Goal: Task Accomplishment & Management: Manage account settings

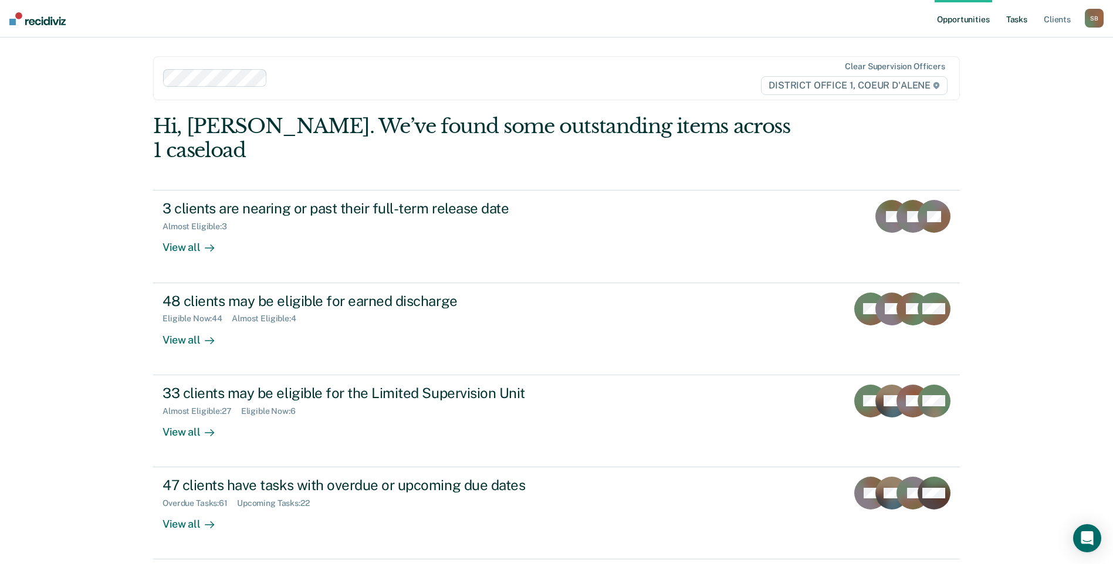
click at [1009, 24] on link "Tasks" at bounding box center [1017, 19] width 26 height 38
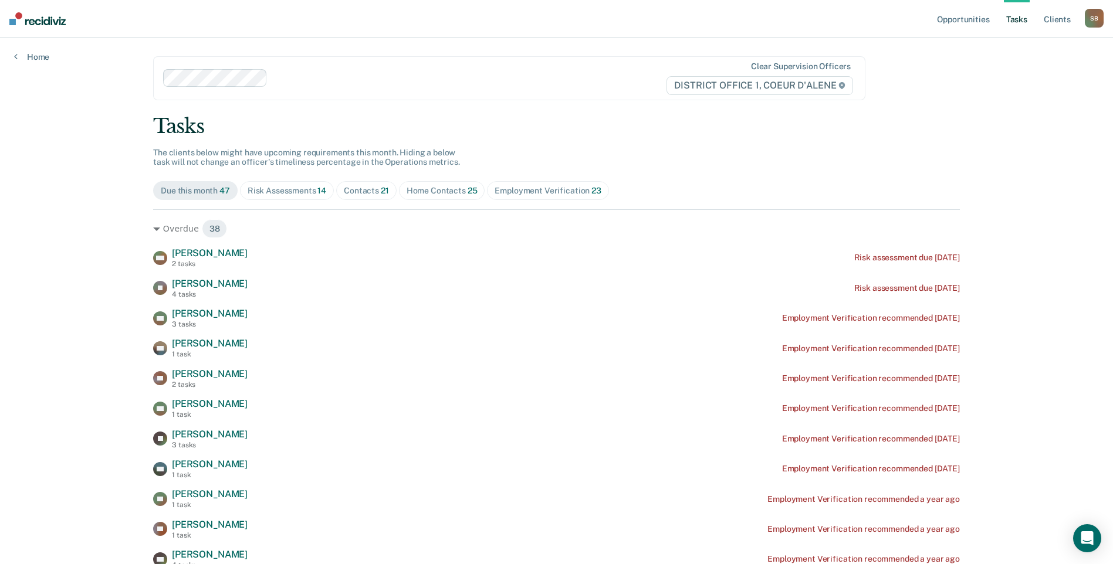
click at [370, 186] on div "Contacts 21" at bounding box center [366, 191] width 45 height 10
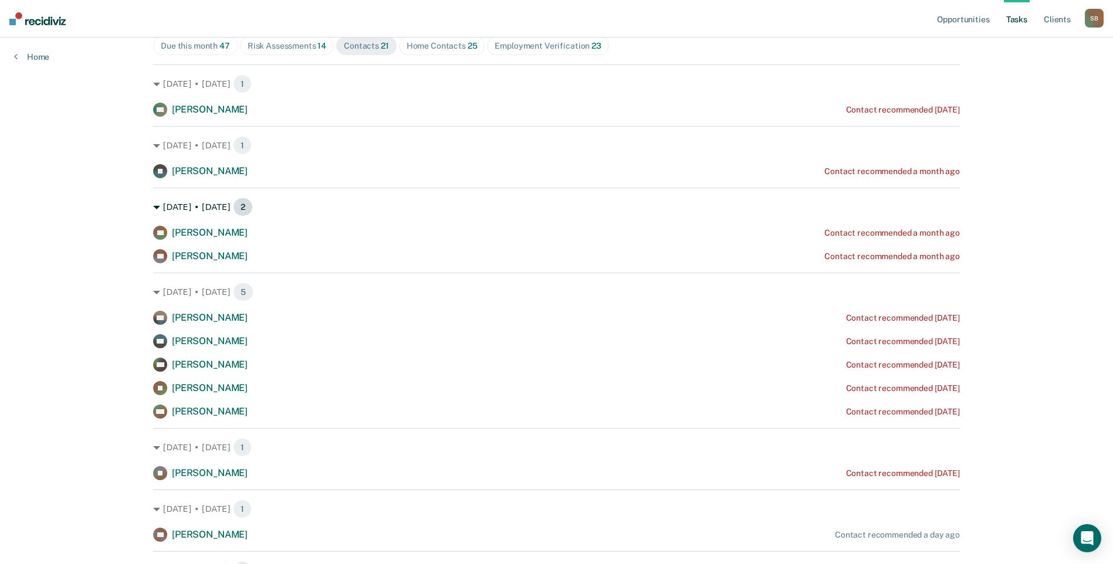
scroll to position [176, 0]
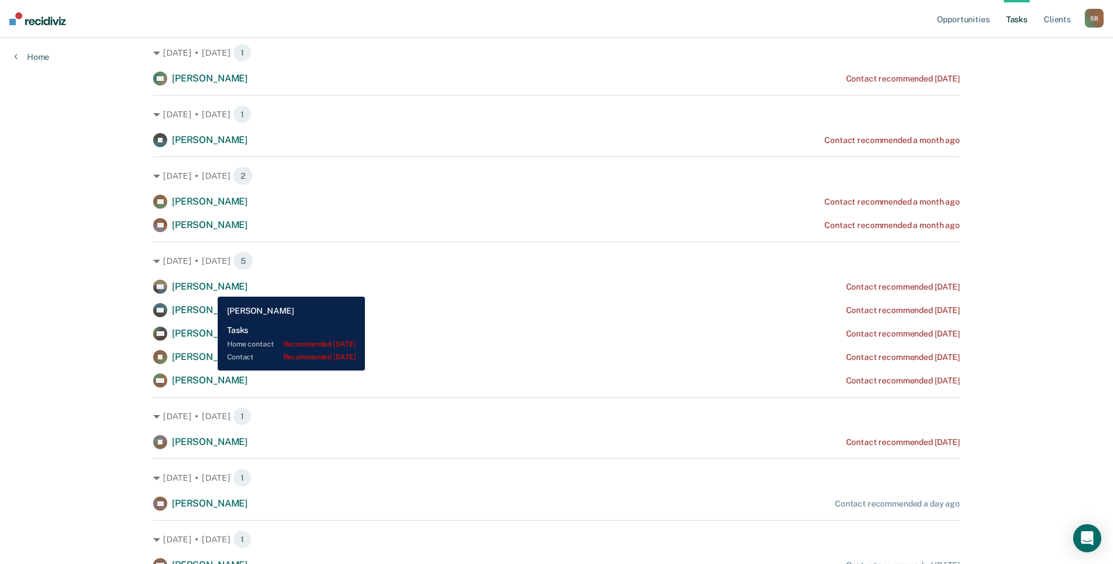
click at [209, 288] on span "[PERSON_NAME]" at bounding box center [210, 286] width 76 height 11
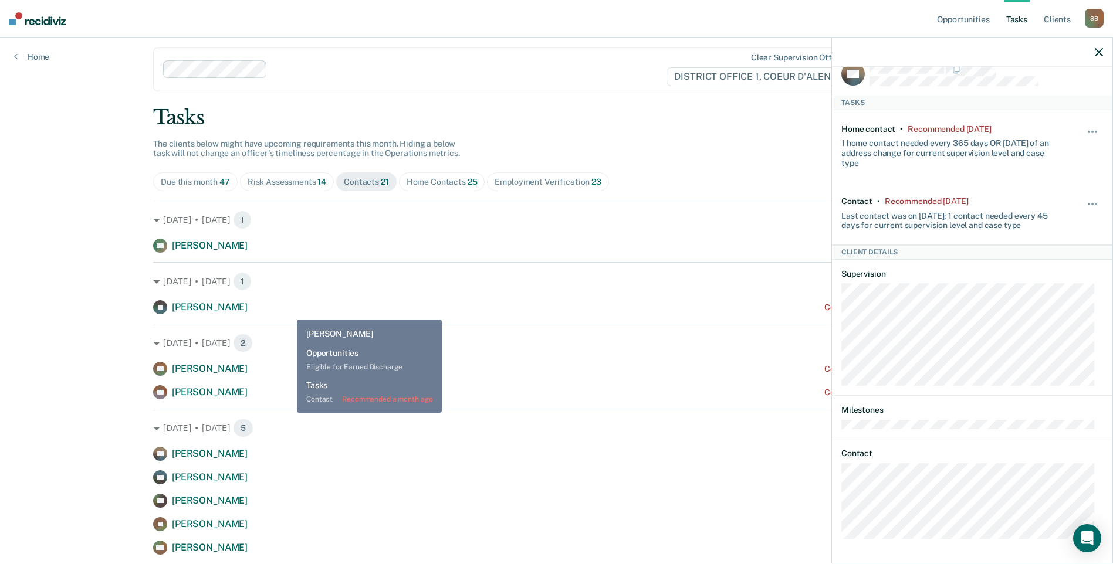
scroll to position [235, 0]
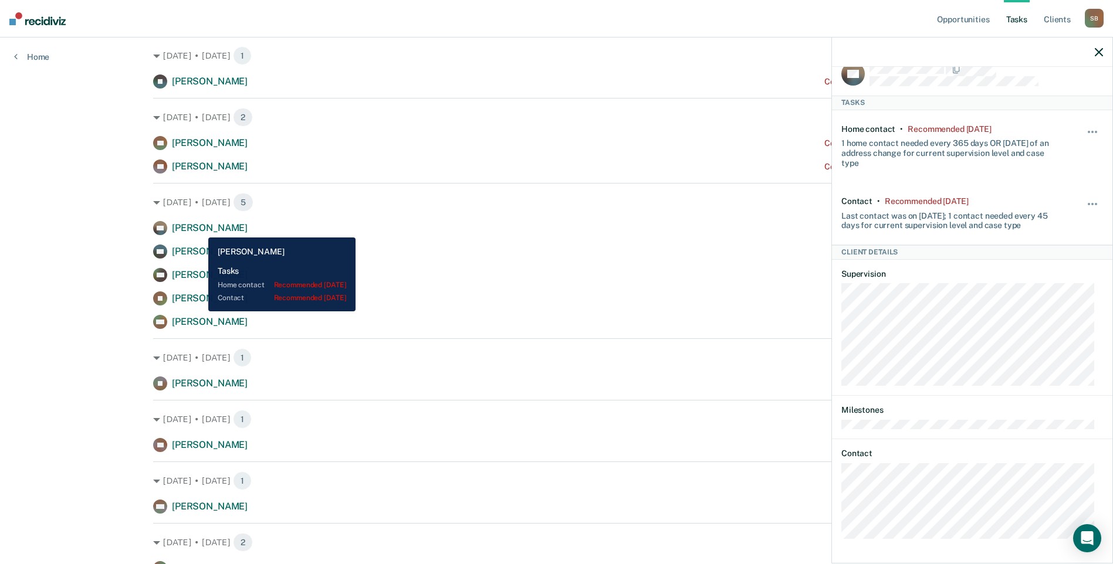
click at [200, 229] on span "[PERSON_NAME]" at bounding box center [210, 227] width 76 height 11
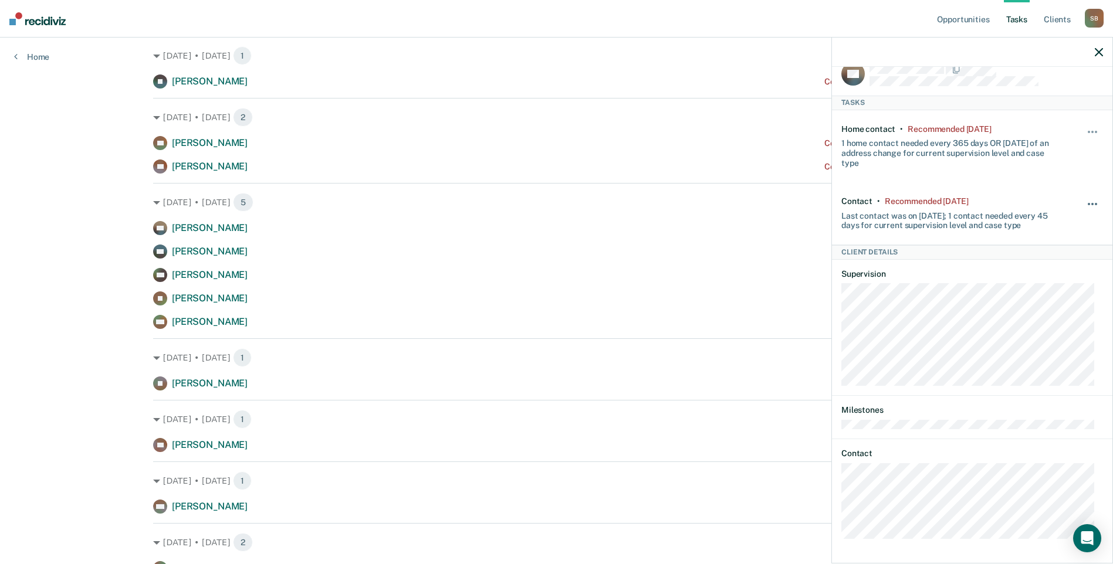
click at [1083, 201] on button "button" at bounding box center [1093, 210] width 20 height 19
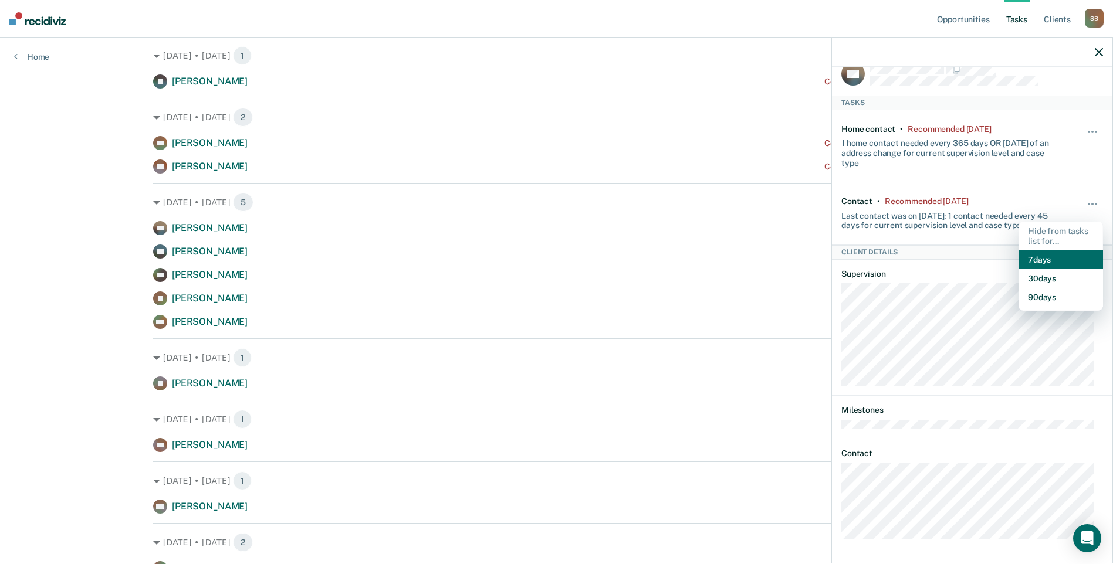
click at [1045, 253] on button "7 days" at bounding box center [1061, 260] width 84 height 19
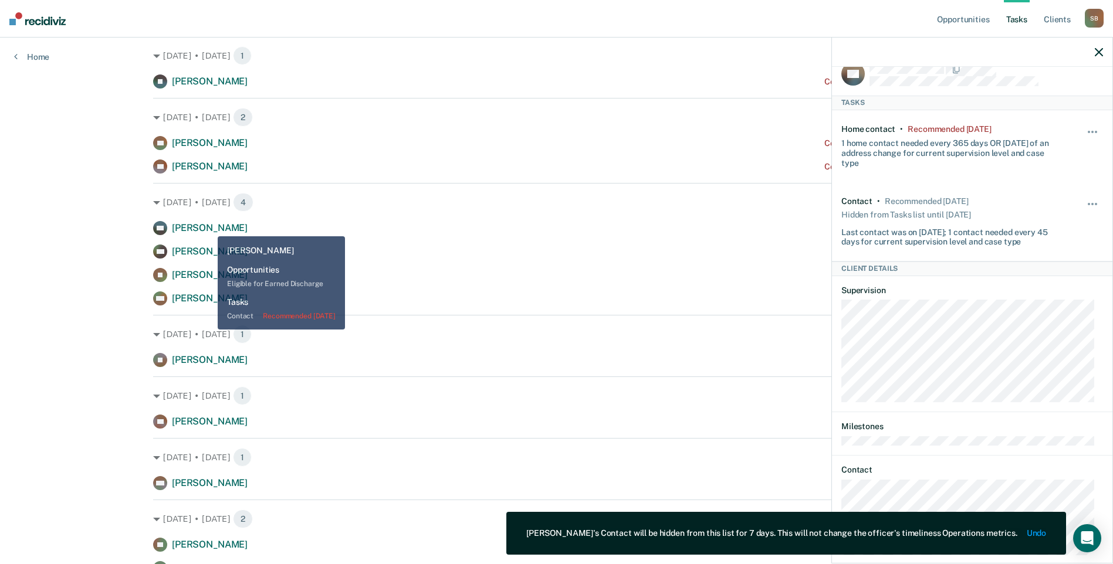
click at [211, 228] on span "[PERSON_NAME]" at bounding box center [210, 227] width 76 height 11
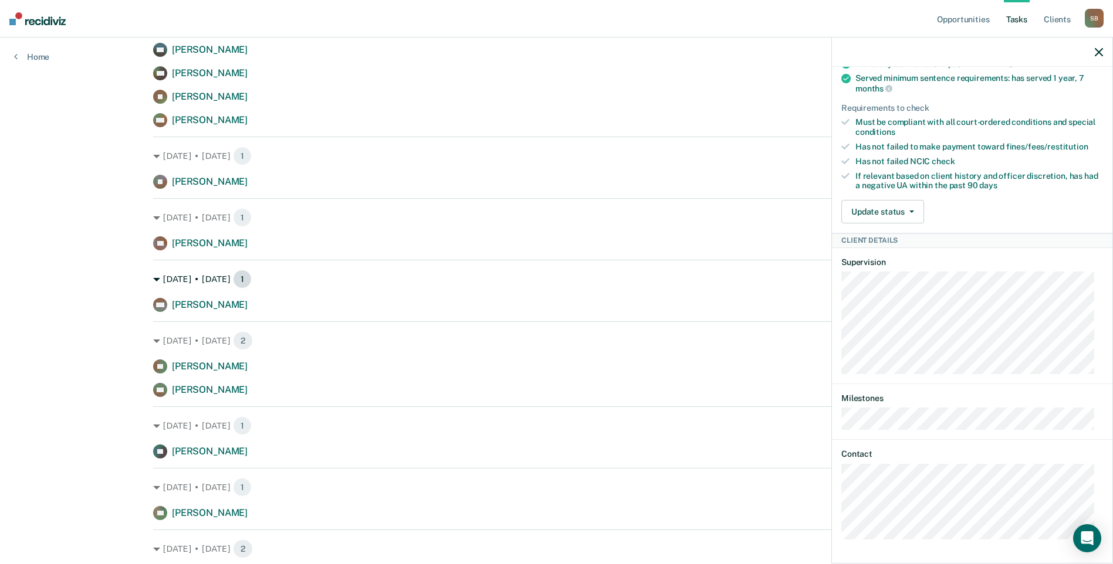
scroll to position [120, 0]
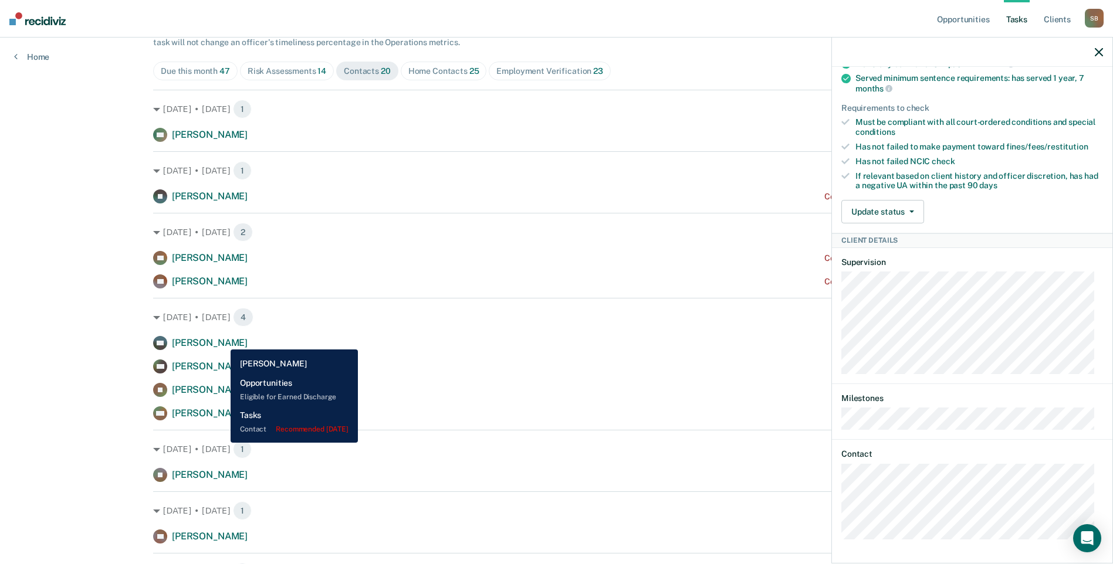
click at [218, 340] on span "[PERSON_NAME]" at bounding box center [210, 342] width 76 height 11
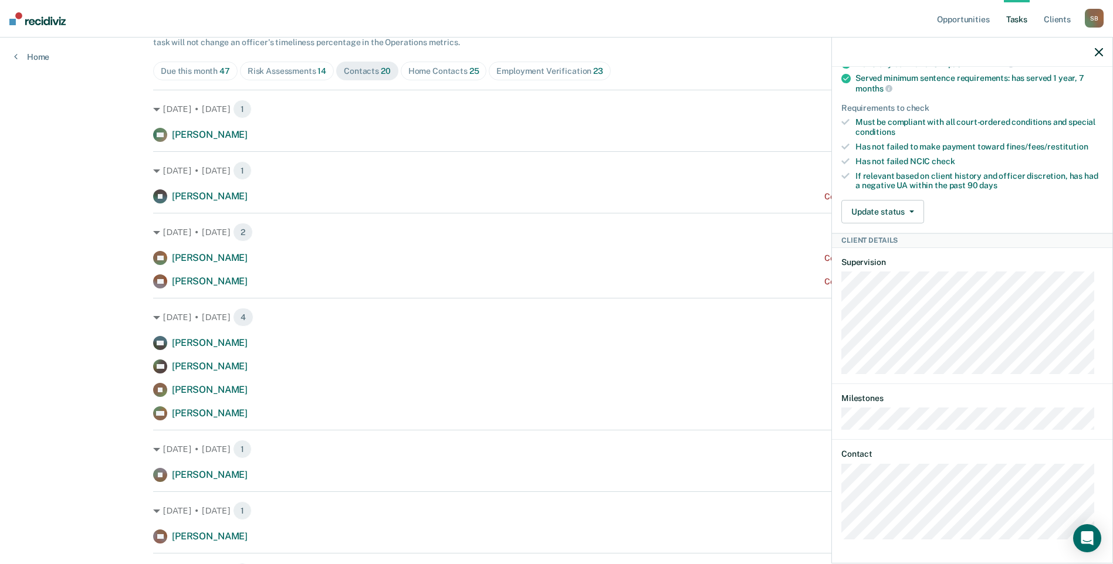
scroll to position [0, 0]
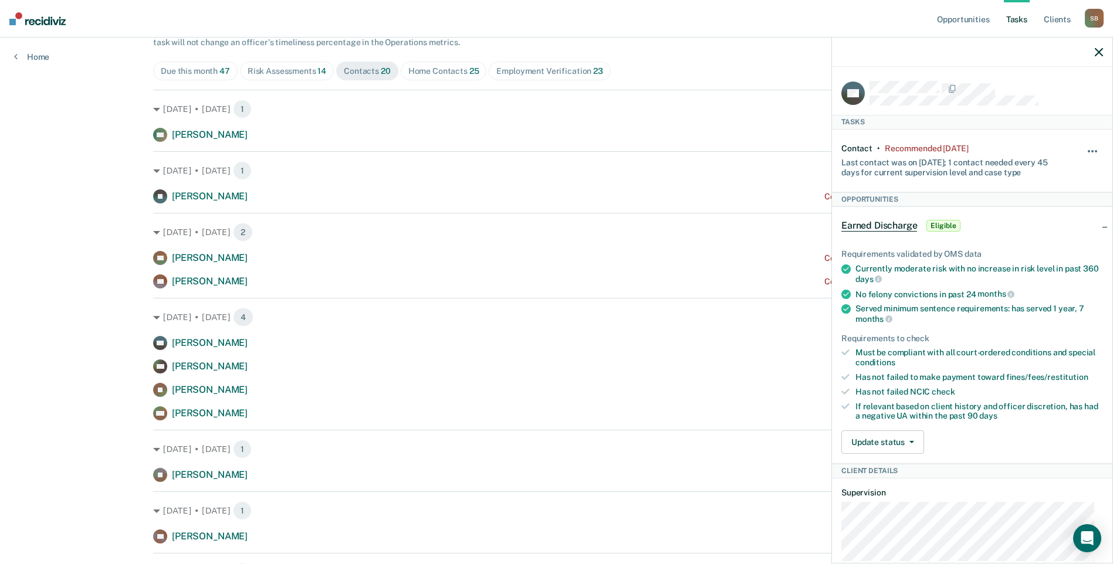
click at [1087, 148] on button "button" at bounding box center [1093, 157] width 20 height 19
click at [1050, 200] on button "7 days" at bounding box center [1061, 207] width 84 height 19
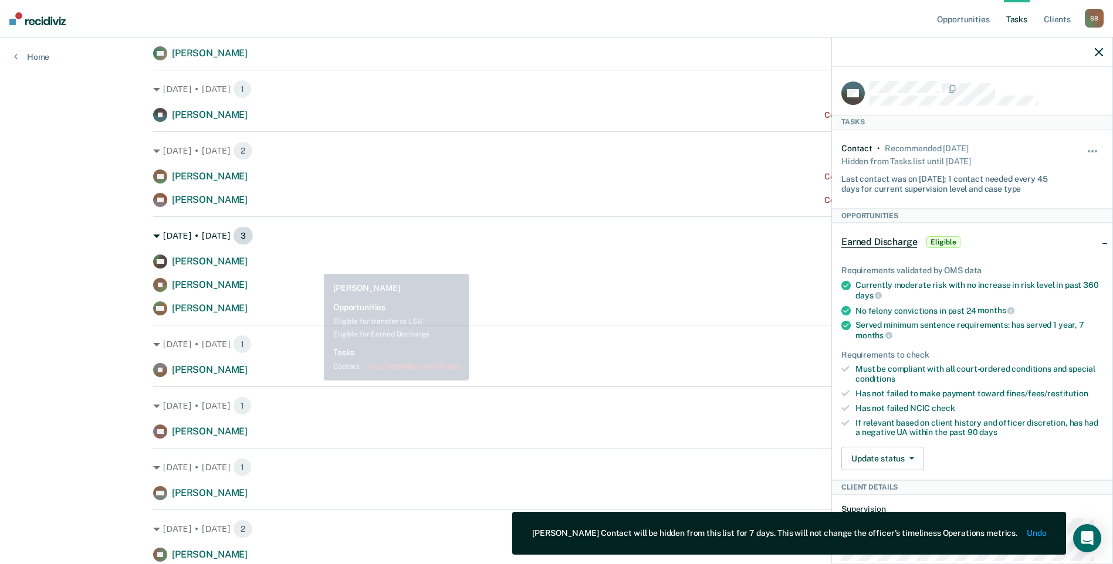
scroll to position [296, 0]
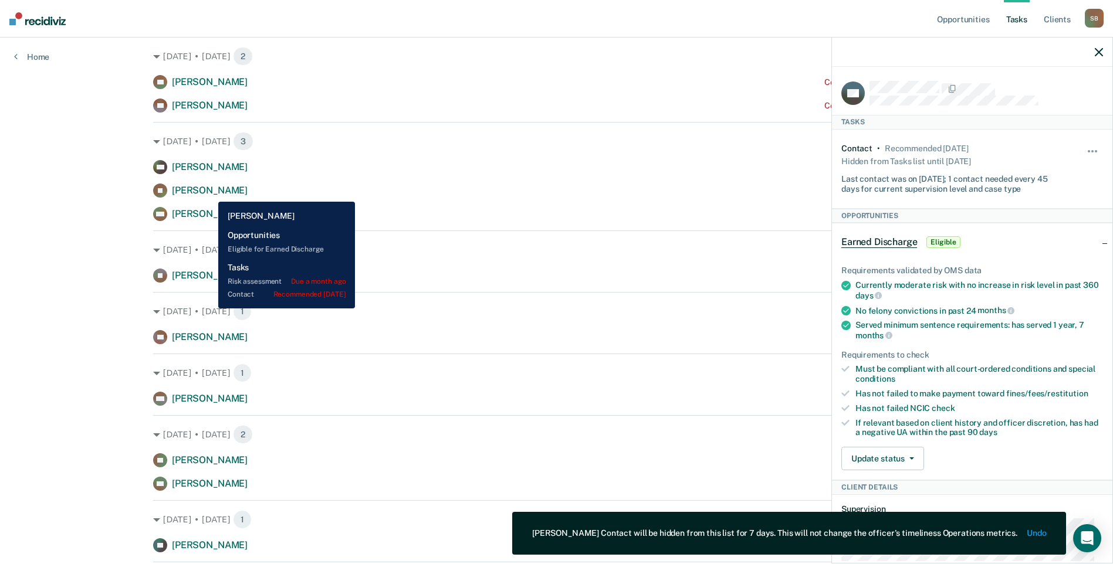
click at [209, 192] on span "[PERSON_NAME]" at bounding box center [210, 190] width 76 height 11
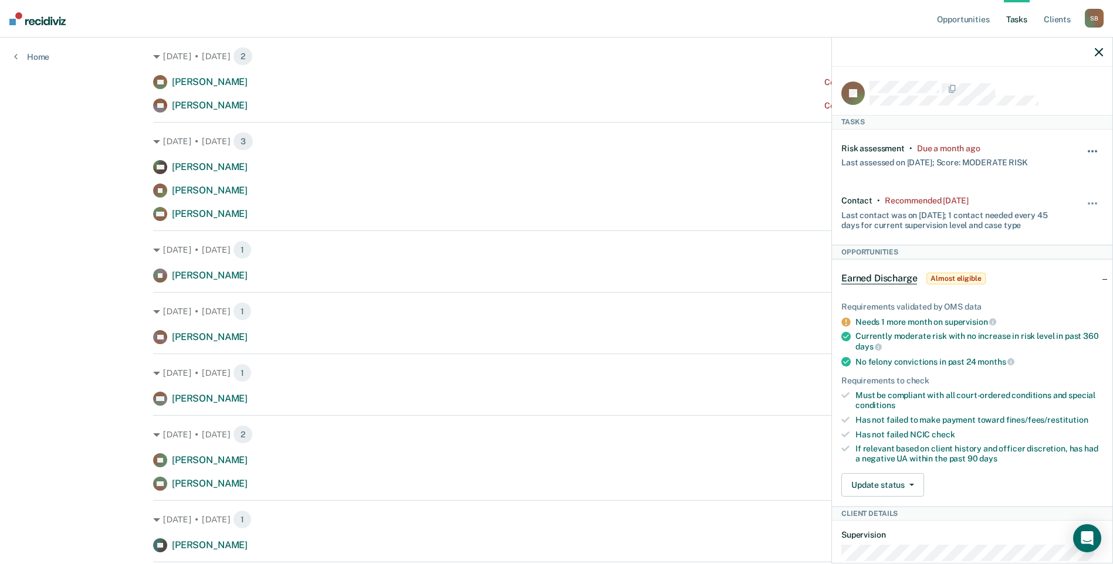
click at [1095, 150] on span "button" at bounding box center [1096, 151] width 2 height 2
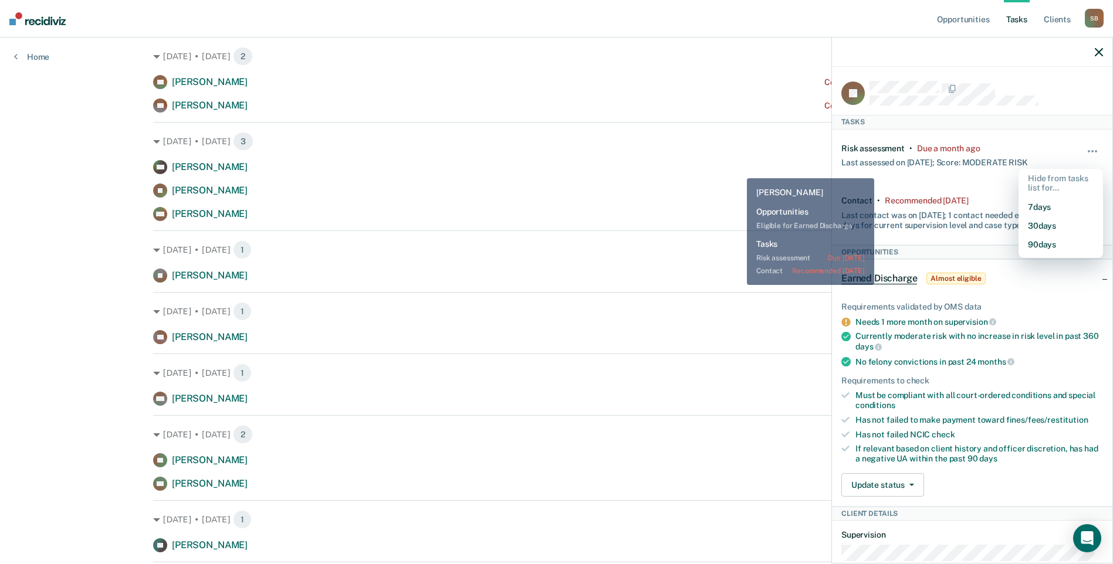
click at [738, 170] on div "RW [PERSON_NAME] Contact recommended [DATE]" at bounding box center [556, 167] width 807 height 14
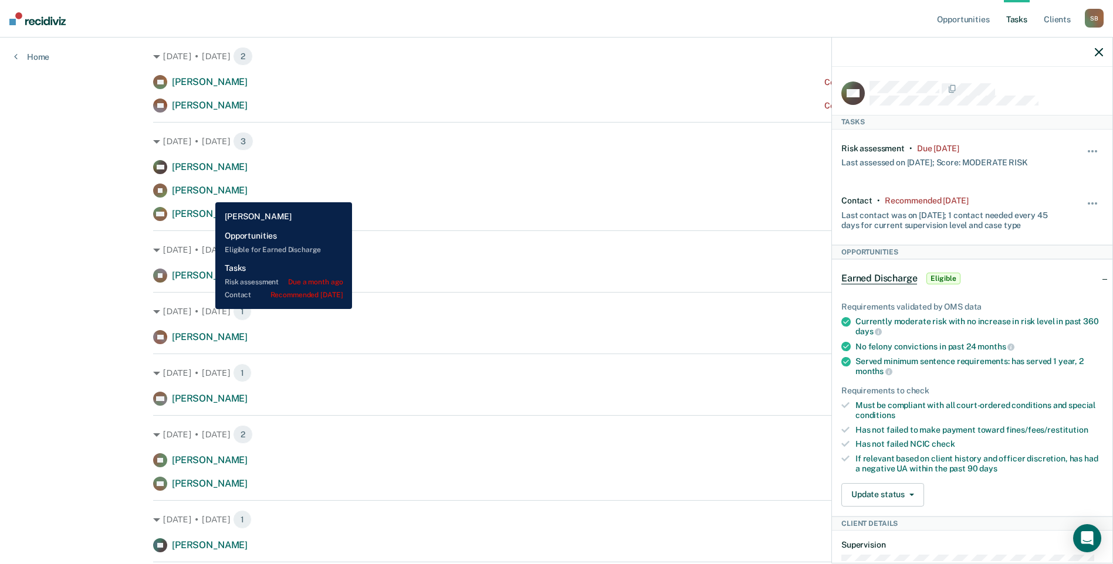
click at [207, 194] on span "[PERSON_NAME]" at bounding box center [210, 190] width 76 height 11
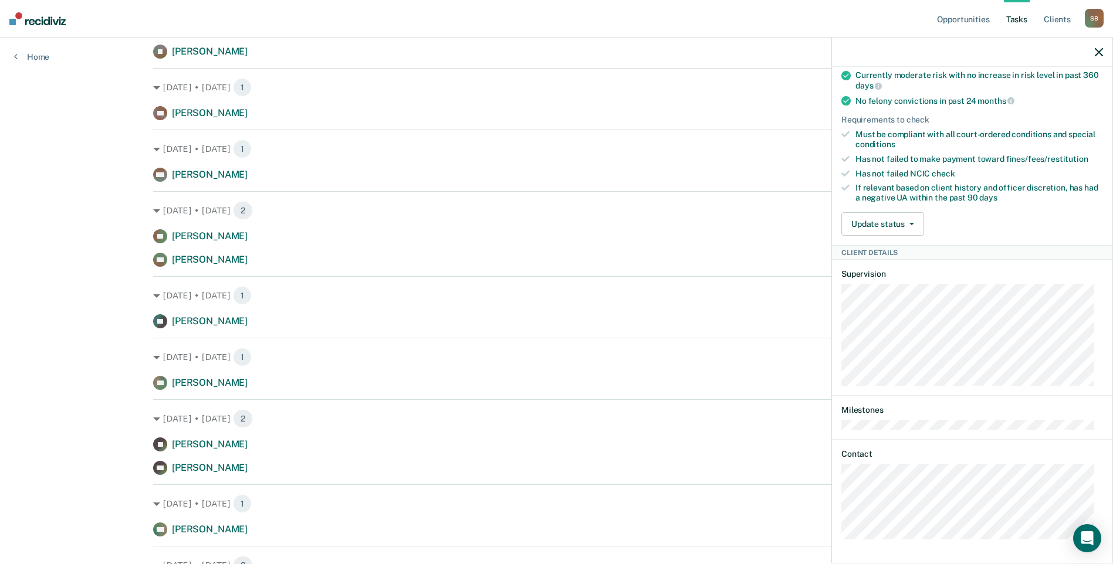
scroll to position [624, 0]
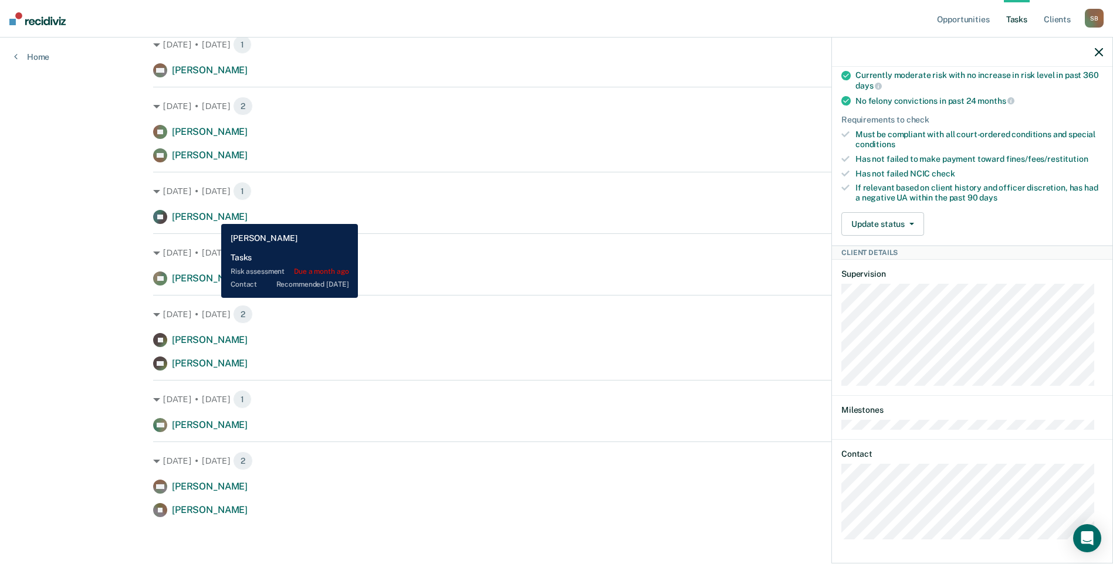
click at [212, 215] on span "[PERSON_NAME]" at bounding box center [210, 216] width 76 height 11
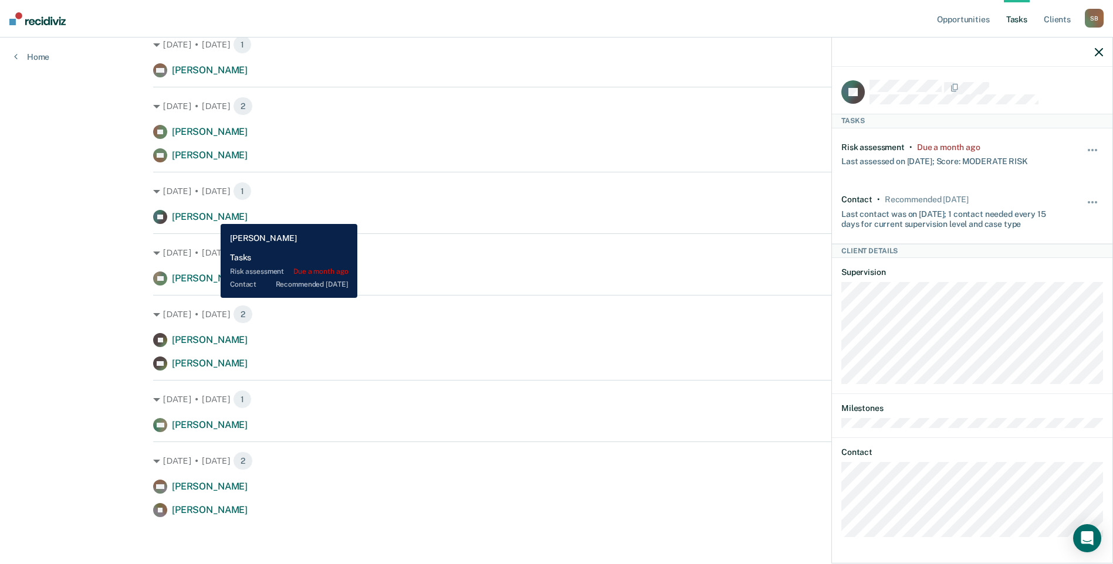
scroll to position [0, 0]
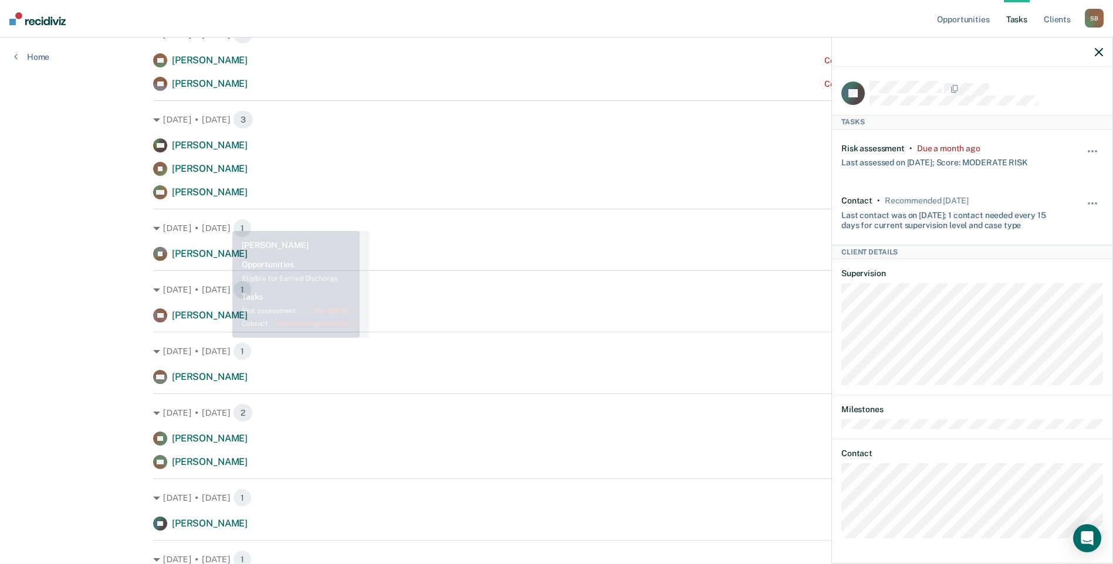
scroll to position [214, 0]
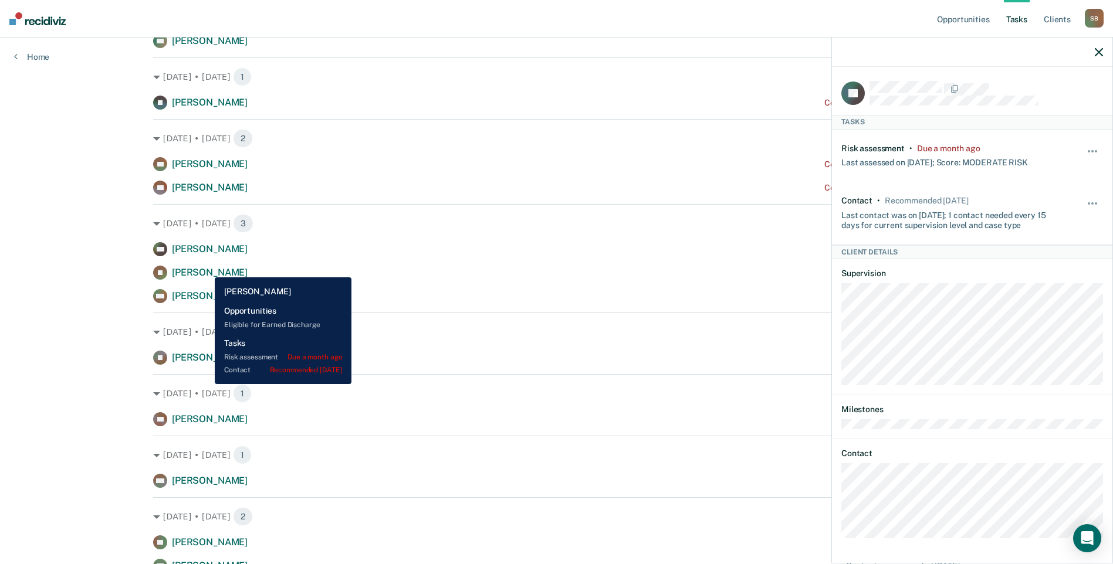
click at [206, 269] on span "[PERSON_NAME]" at bounding box center [210, 272] width 76 height 11
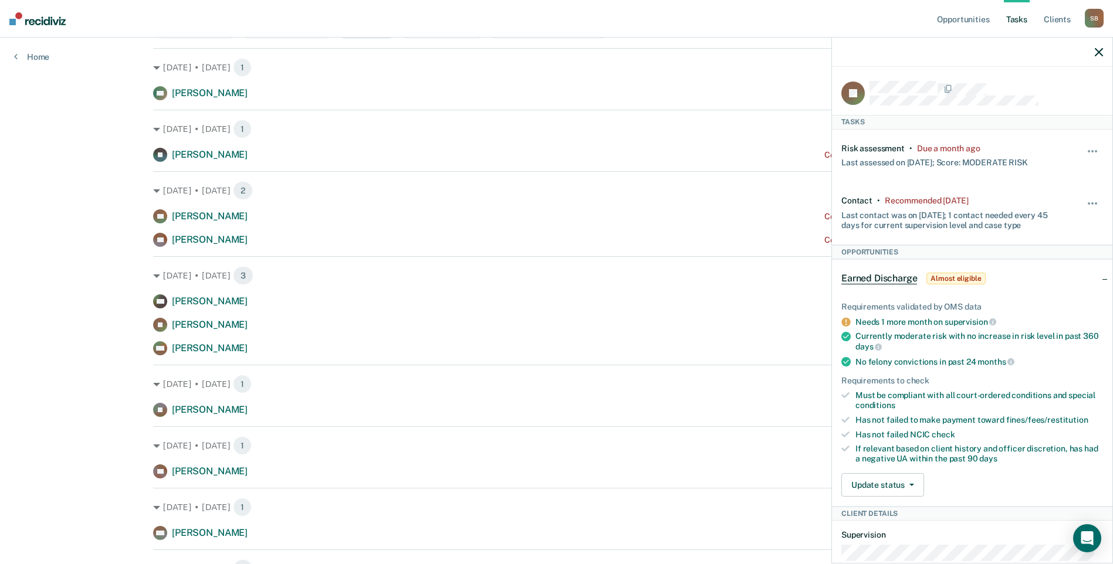
scroll to position [155, 0]
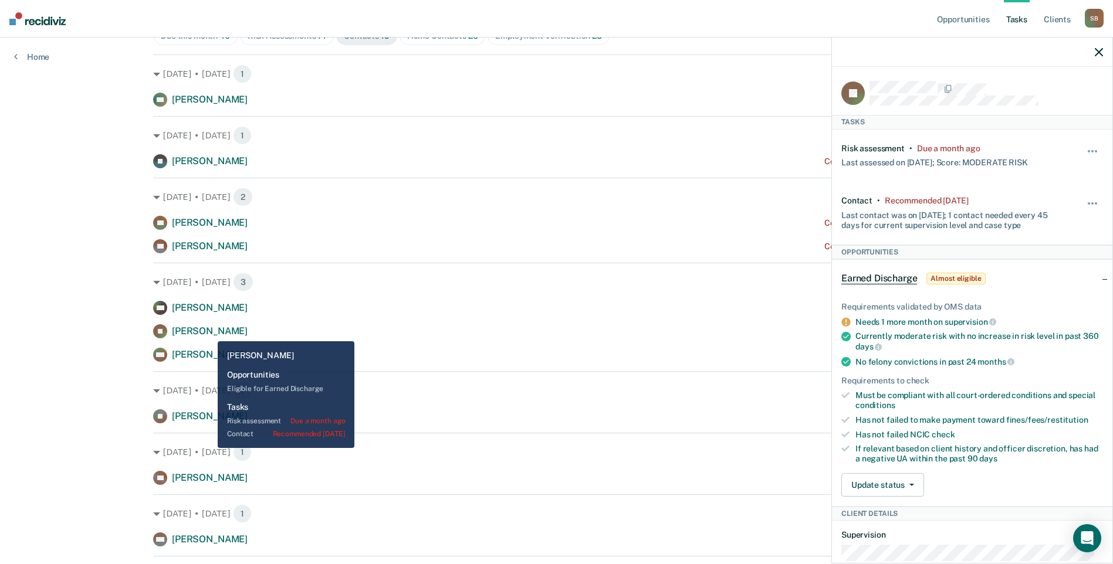
click at [209, 333] on span "[PERSON_NAME]" at bounding box center [210, 331] width 76 height 11
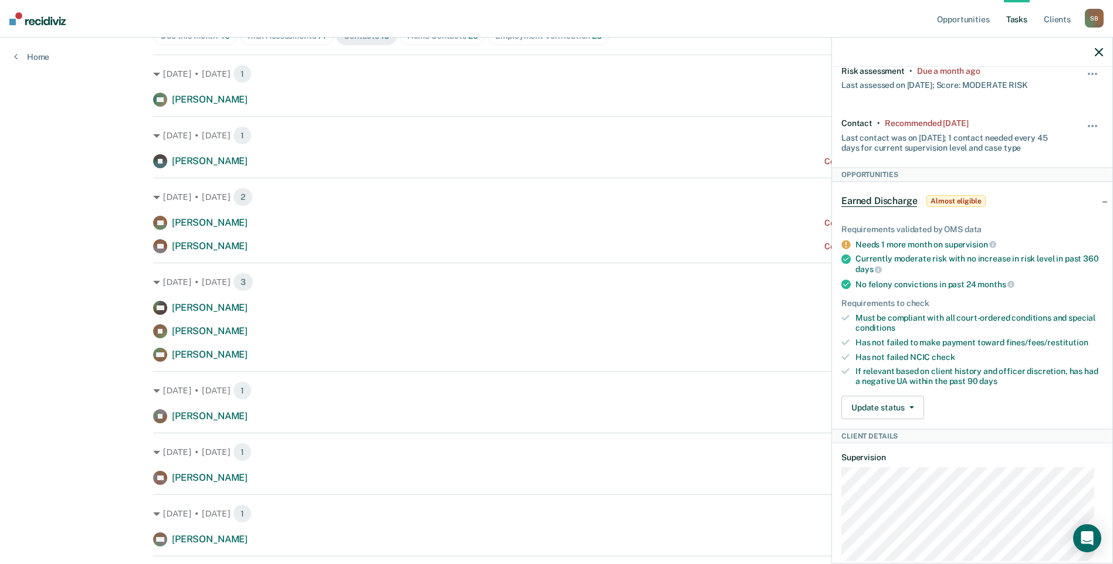
scroll to position [0, 0]
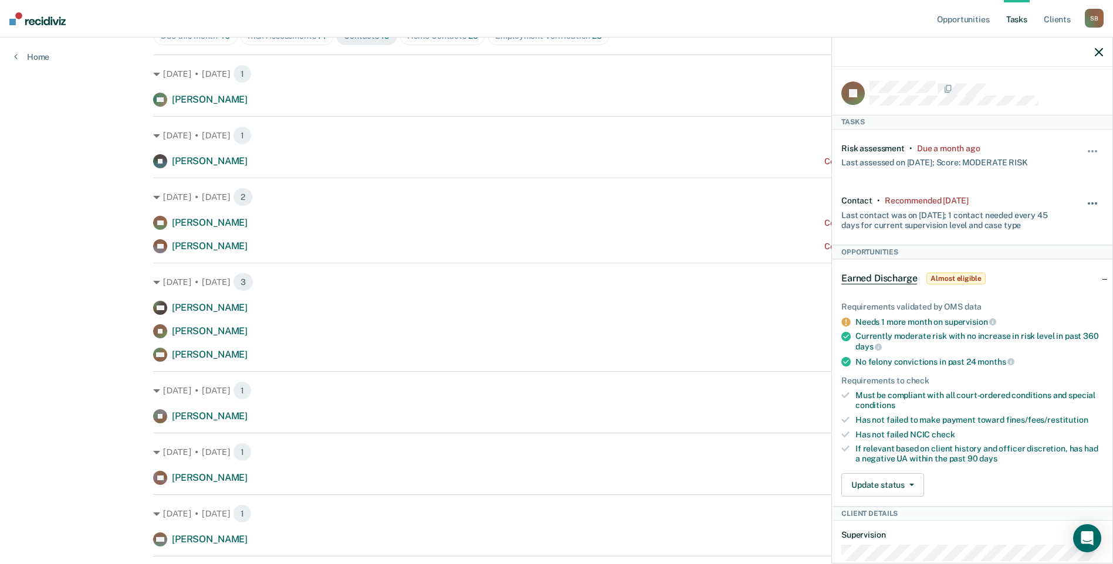
click at [1083, 200] on button "button" at bounding box center [1093, 209] width 20 height 19
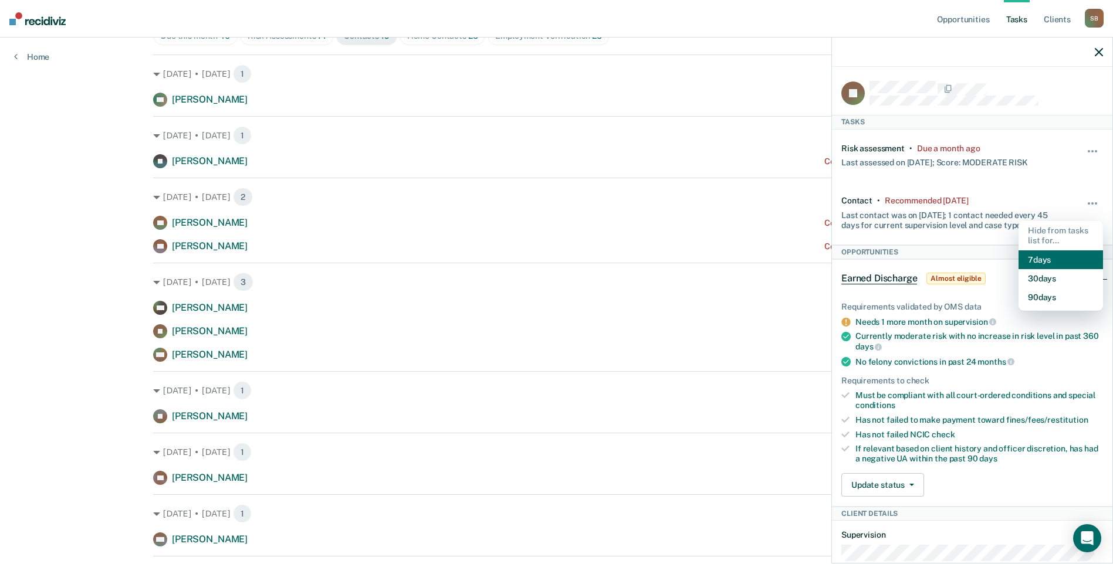
click at [1059, 254] on button "7 days" at bounding box center [1061, 260] width 84 height 19
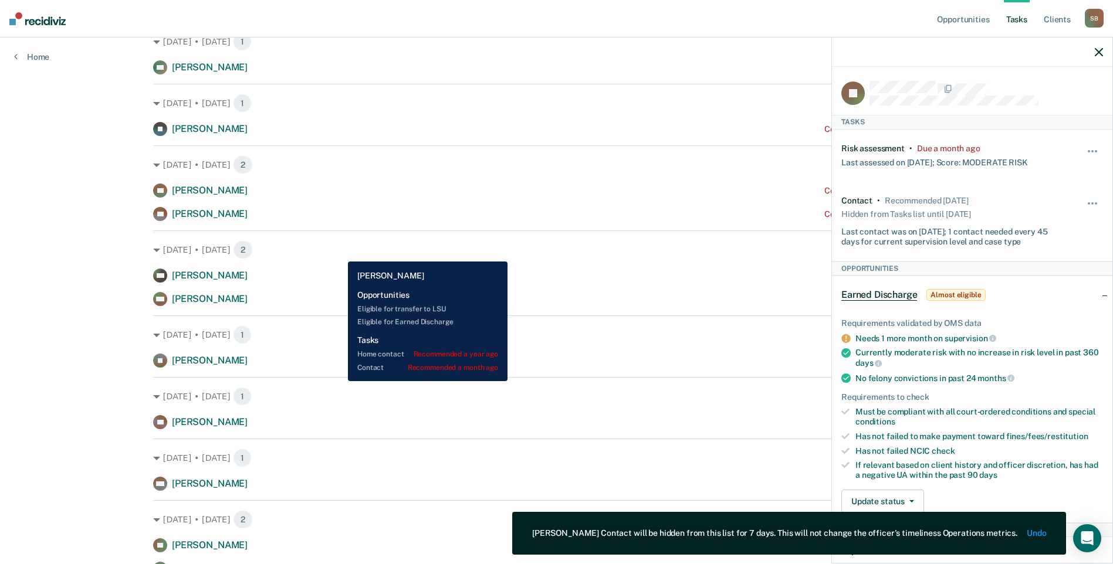
scroll to position [214, 0]
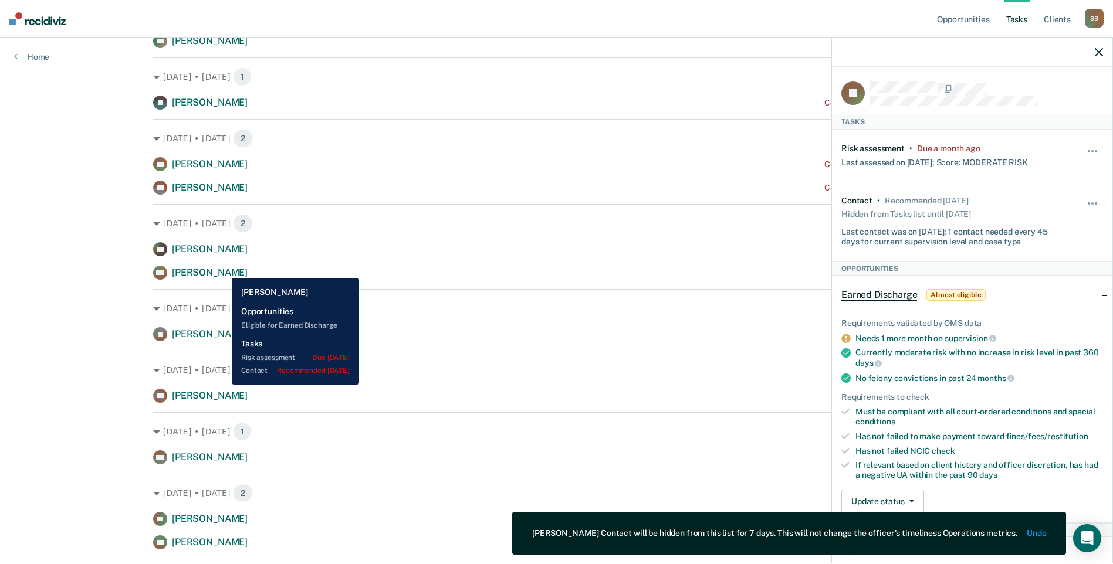
click at [223, 269] on span "[PERSON_NAME]" at bounding box center [210, 272] width 76 height 11
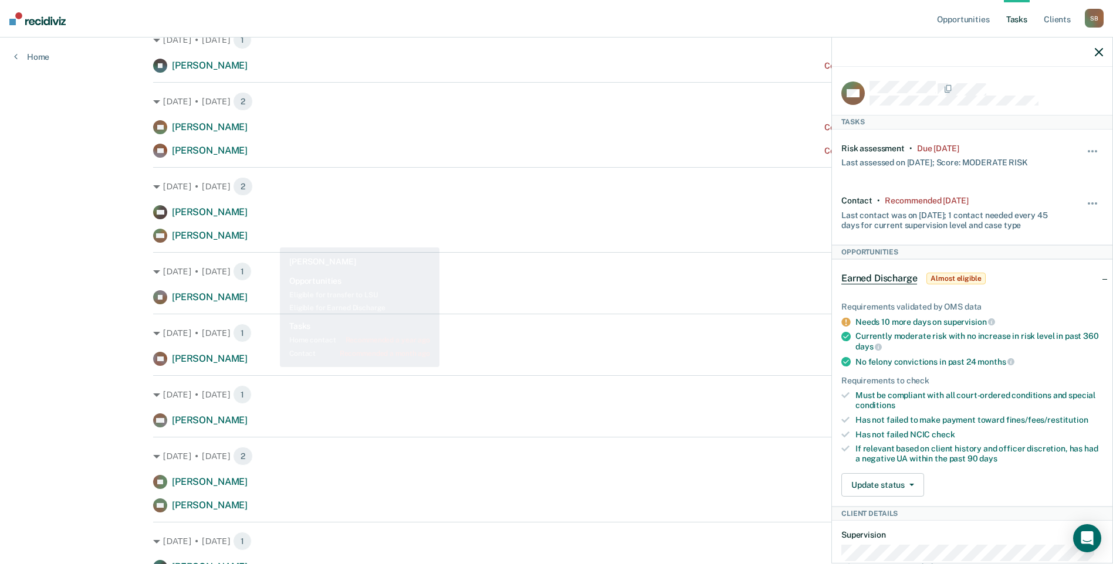
scroll to position [272, 0]
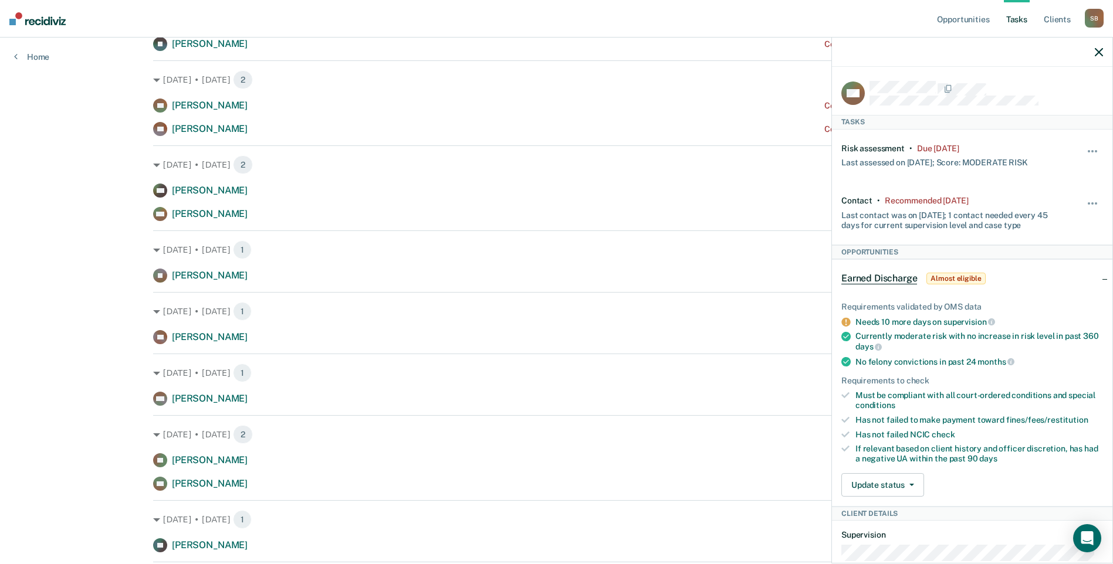
click at [1097, 47] on button "button" at bounding box center [1099, 52] width 8 height 10
